Goal: Task Accomplishment & Management: Complete application form

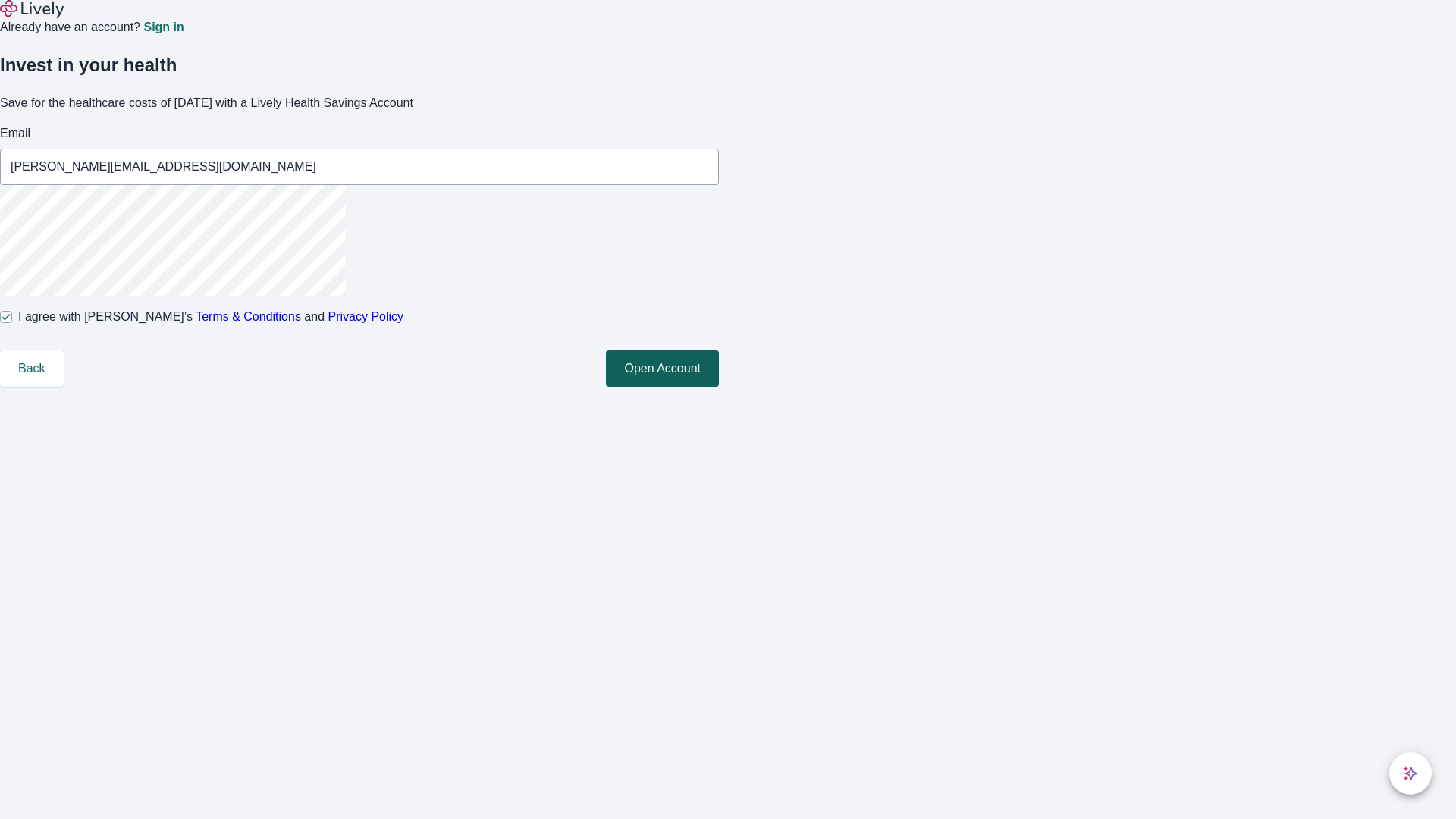
click at [719, 386] on button "Open Account" at bounding box center [662, 369] width 113 height 37
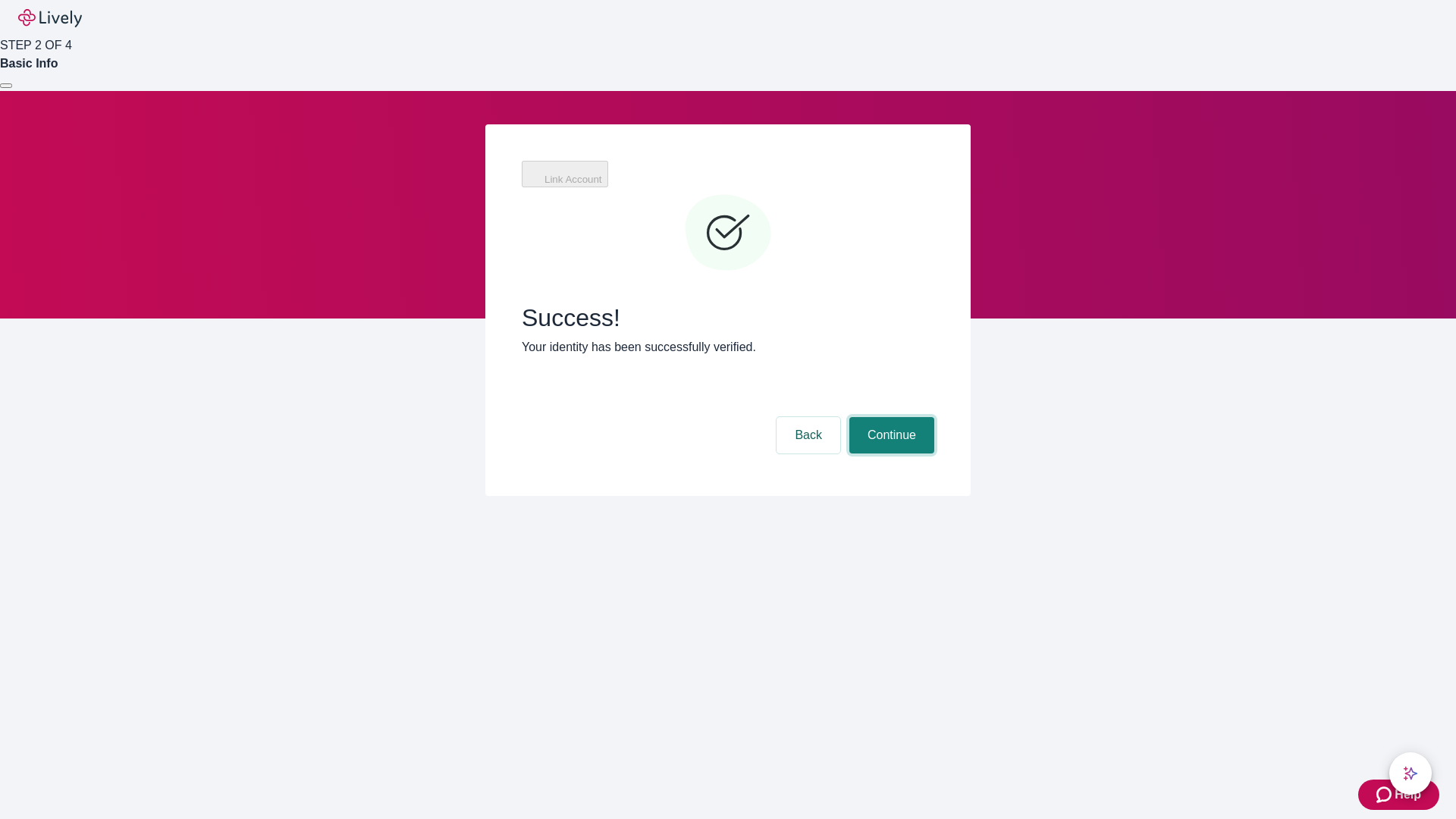
click at [890, 417] on button "Continue" at bounding box center [891, 435] width 85 height 37
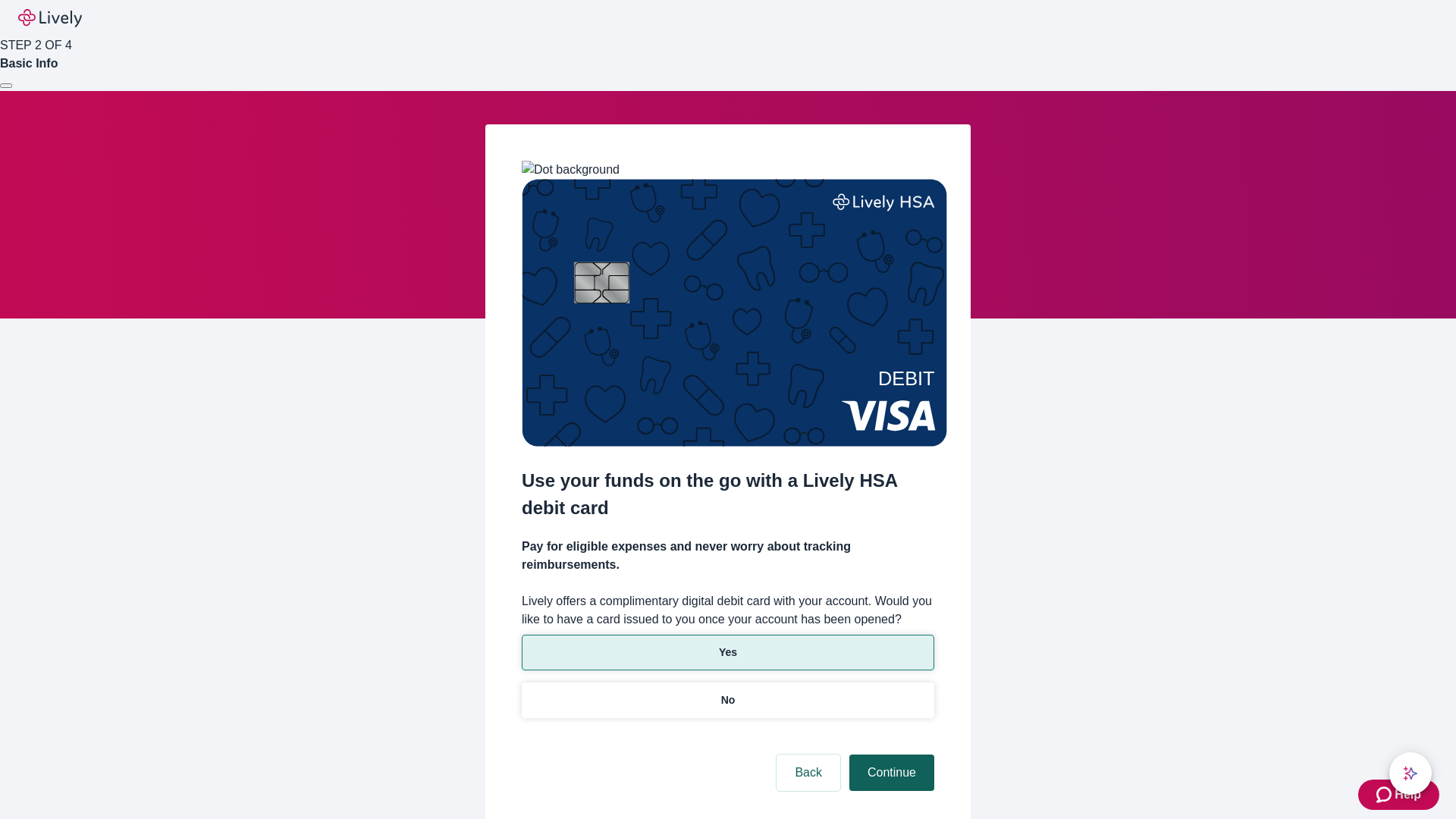
click at [727, 644] on p "Yes" at bounding box center [727, 652] width 18 height 16
click at [890, 754] on button "Continue" at bounding box center [891, 772] width 85 height 37
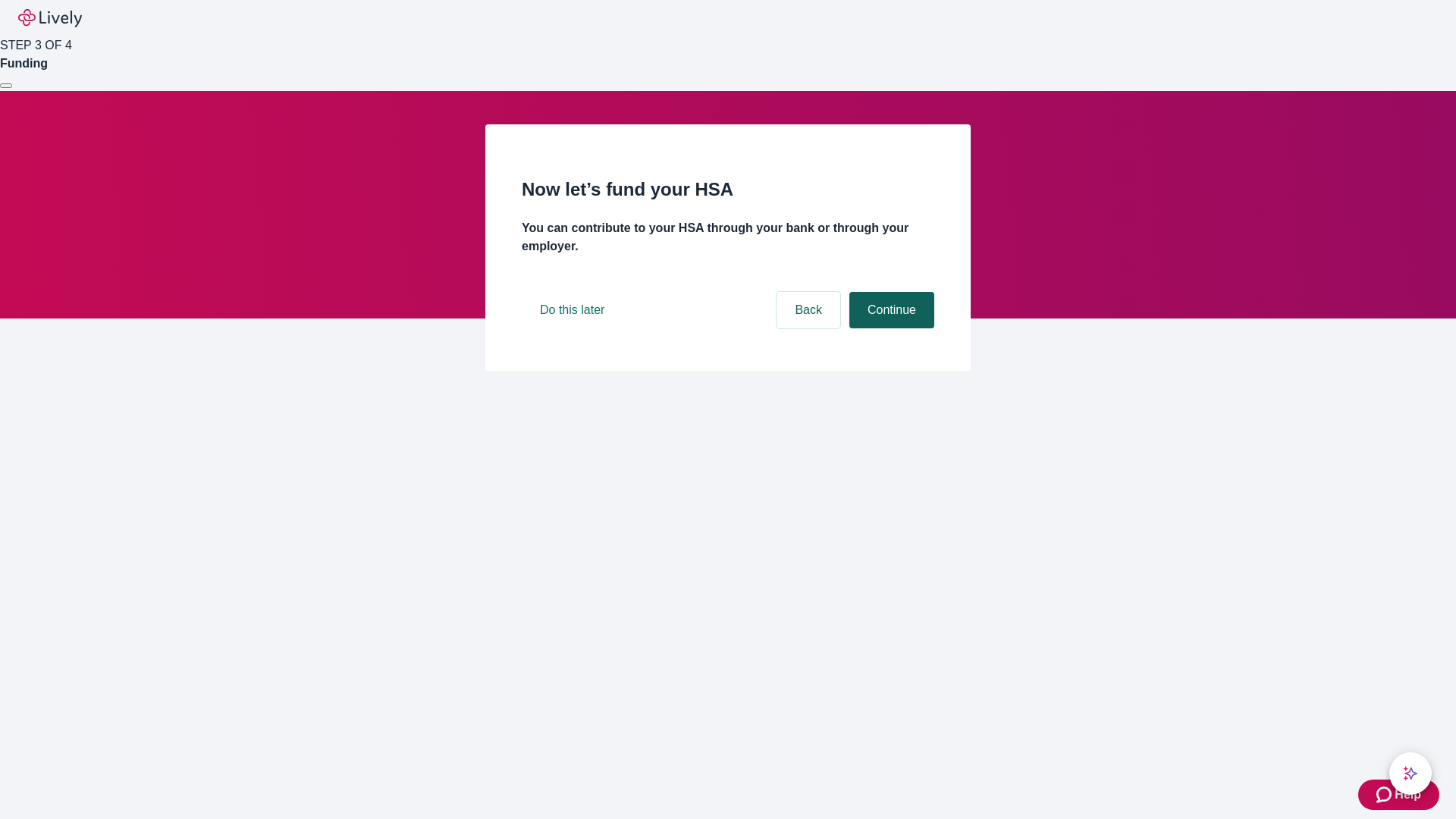
click at [890, 328] on button "Continue" at bounding box center [891, 310] width 85 height 37
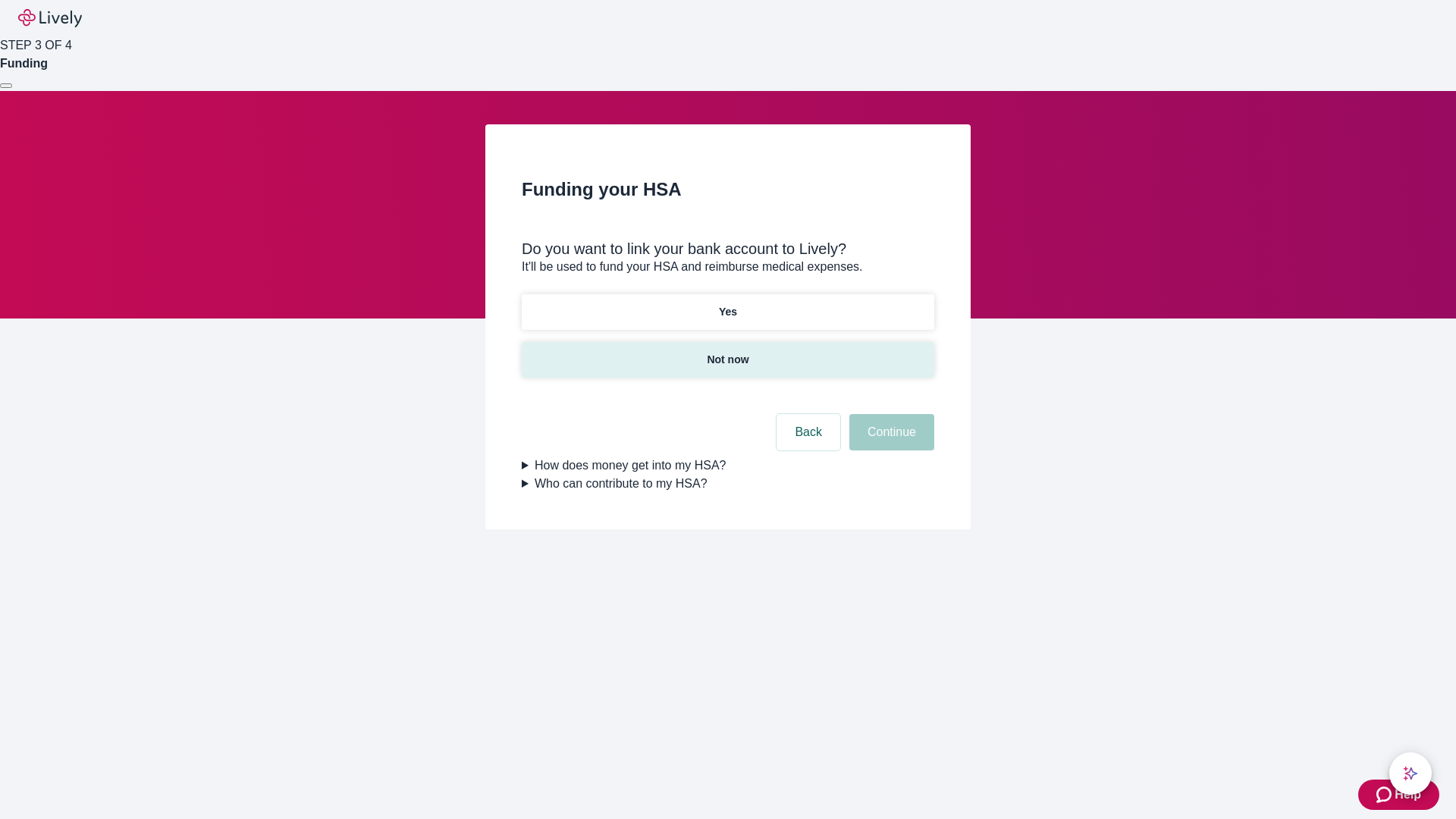
click at [727, 351] on p "Not now" at bounding box center [727, 359] width 41 height 16
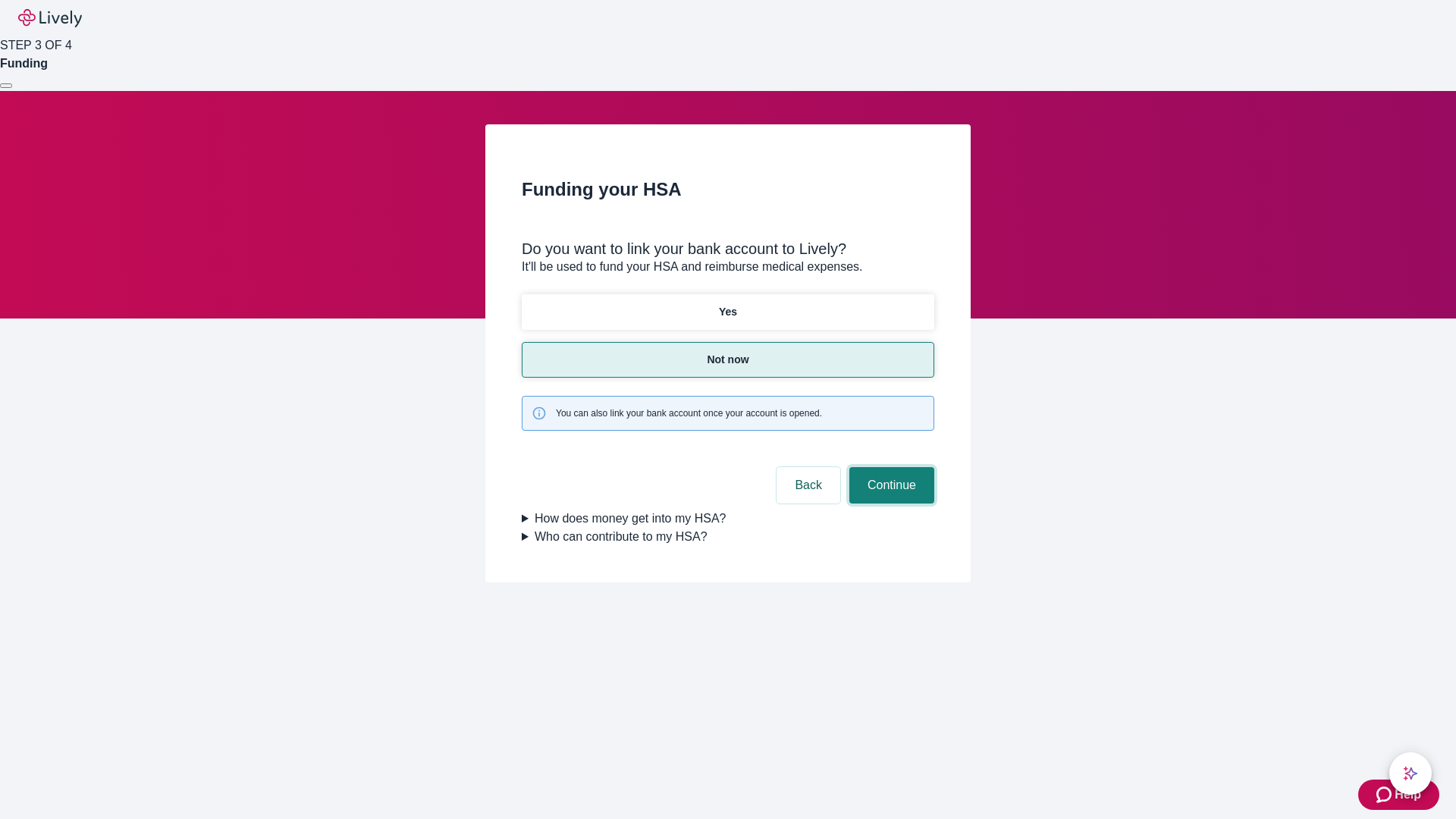
click at [890, 467] on button "Continue" at bounding box center [891, 485] width 85 height 37
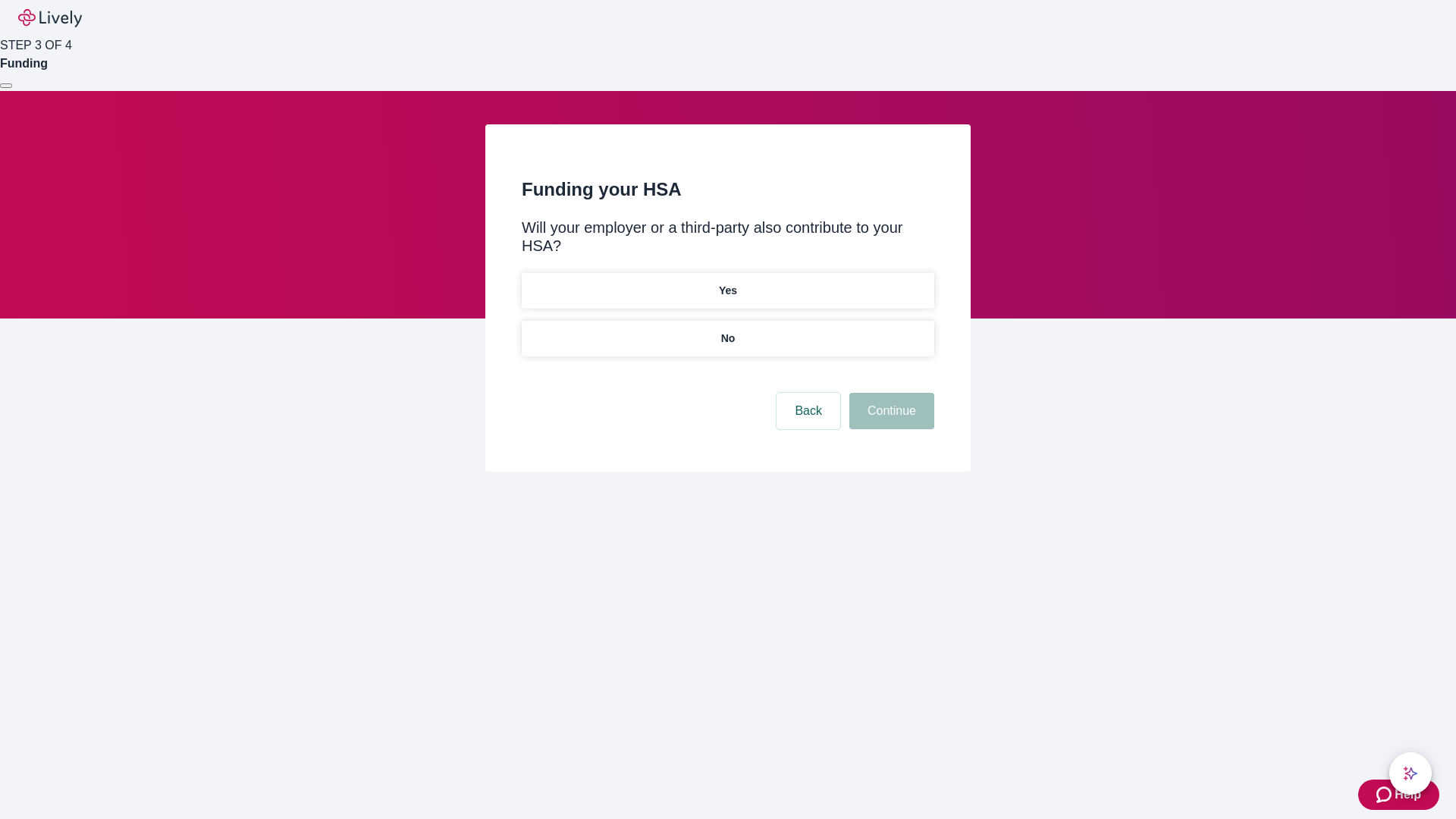
click at [727, 330] on p "No" at bounding box center [728, 338] width 14 height 16
click at [890, 393] on button "Continue" at bounding box center [891, 411] width 85 height 37
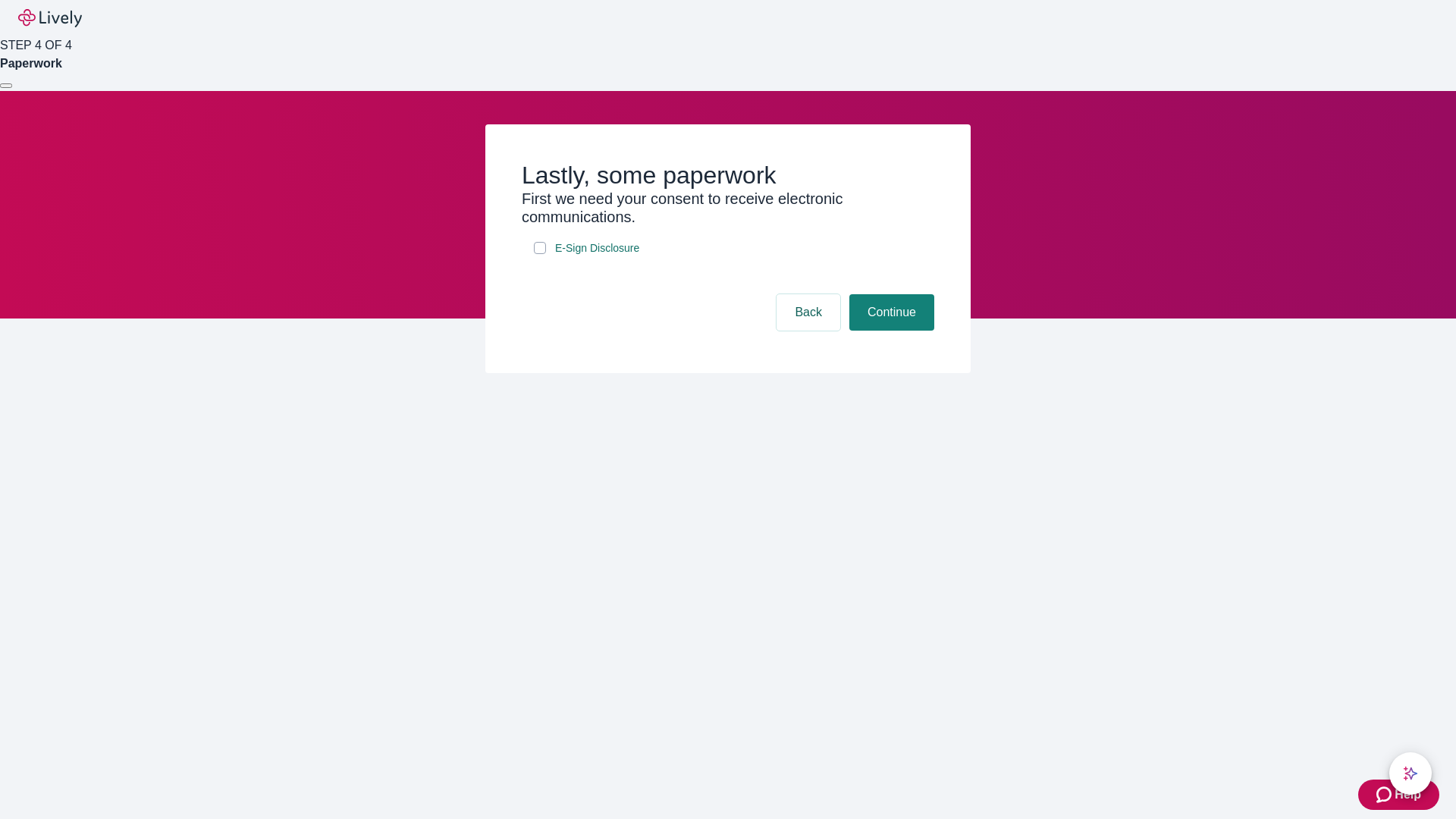
click at [540, 254] on input "E-Sign Disclosure" at bounding box center [540, 248] width 12 height 12
checkbox input "true"
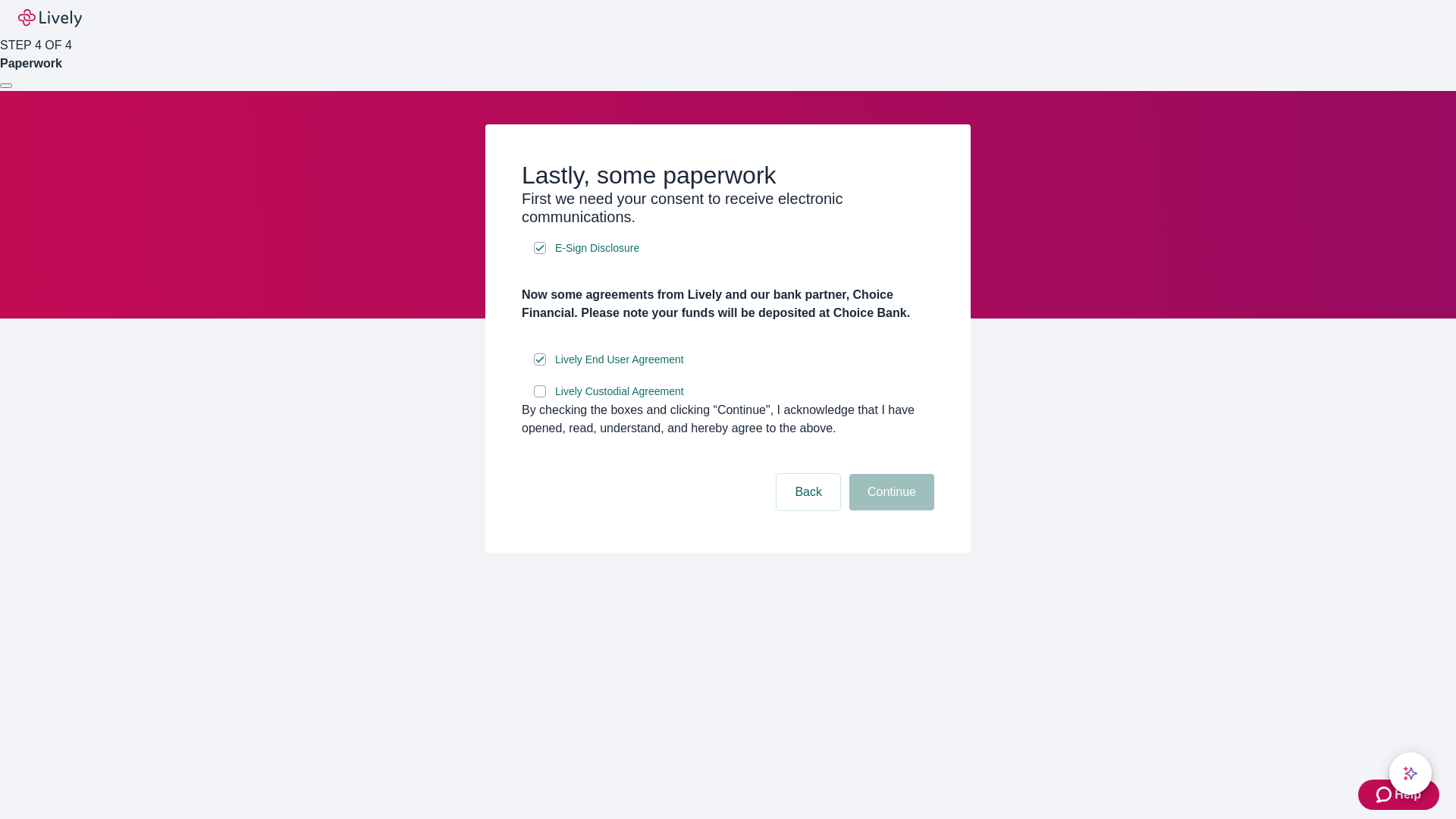
click at [540, 397] on input "Lively Custodial Agreement" at bounding box center [540, 391] width 12 height 12
checkbox input "true"
click at [890, 510] on button "Continue" at bounding box center [891, 492] width 85 height 37
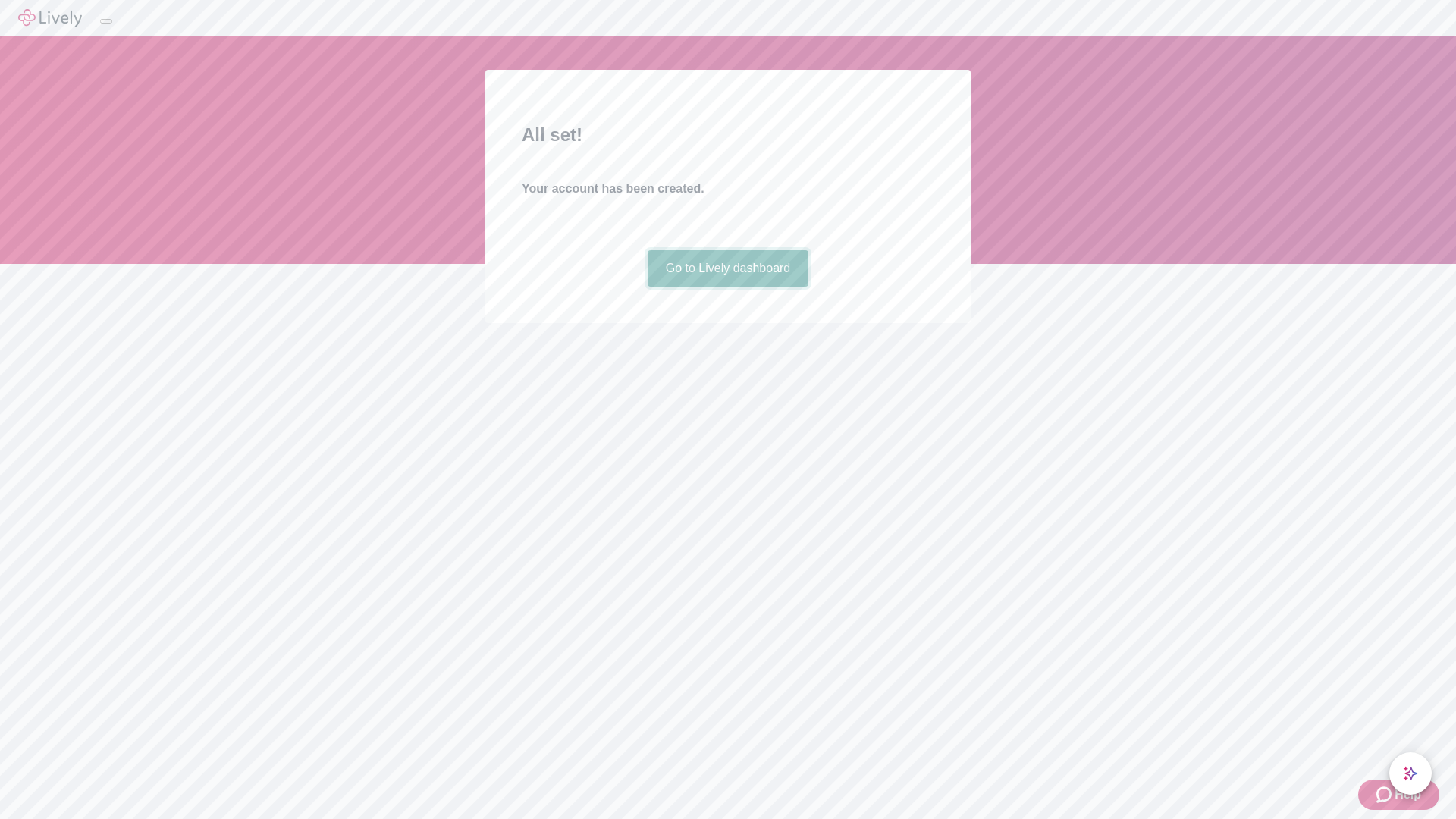
click at [727, 287] on link "Go to Lively dashboard" at bounding box center [728, 268] width 162 height 37
